Goal: Task Accomplishment & Management: Use online tool/utility

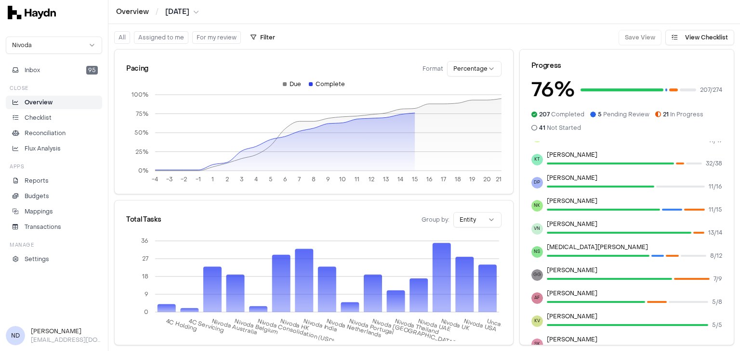
scroll to position [156, 0]
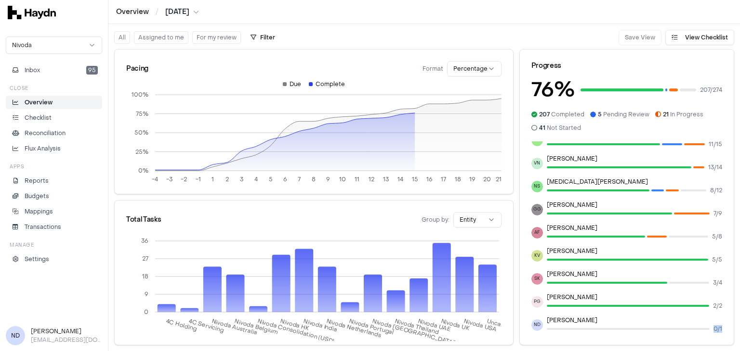
drag, startPoint x: 705, startPoint y: 340, endPoint x: 714, endPoint y: 338, distance: 9.3
click at [714, 338] on div "Assignee Category Entity JP Smit 41 / 54 BH Boriana Hristova 28 / 49 JS Jagruti…" at bounding box center [626, 244] width 214 height 204
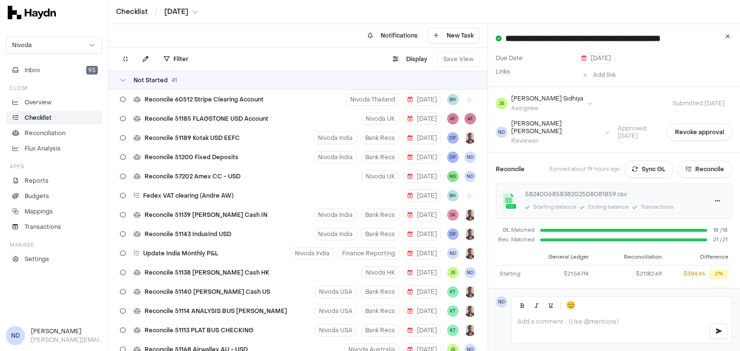
scroll to position [4764, 0]
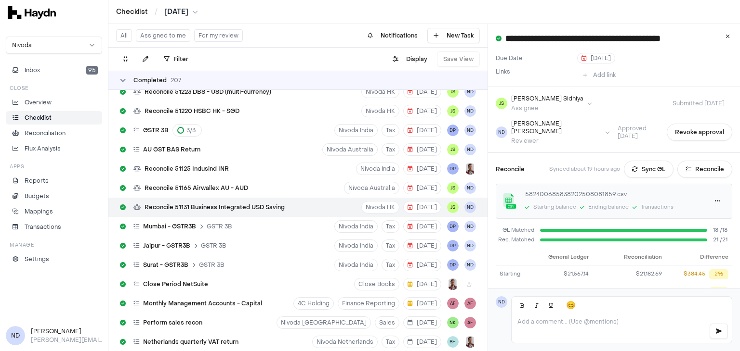
click at [121, 78] on icon at bounding box center [123, 81] width 6 height 6
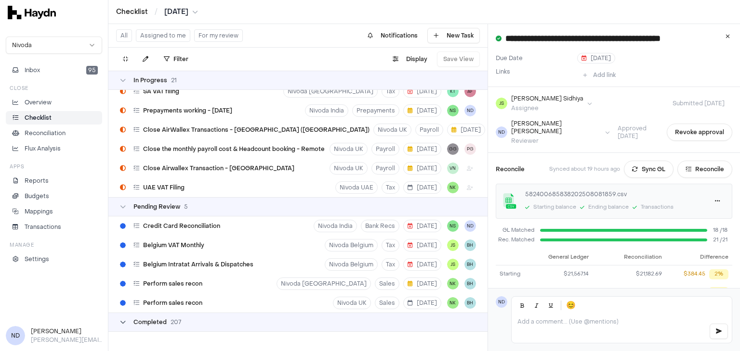
scroll to position [1105, 0]
